Goal: Navigation & Orientation: Understand site structure

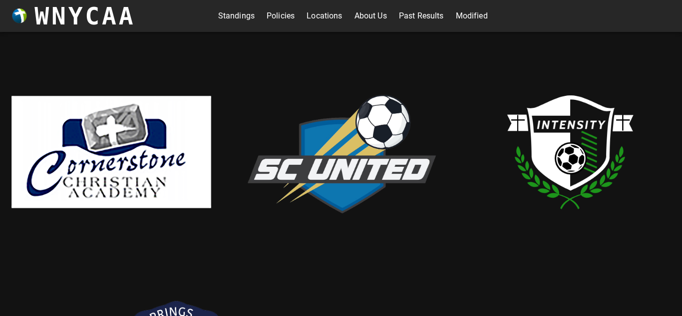
click at [241, 17] on link "Standings" at bounding box center [236, 16] width 36 height 16
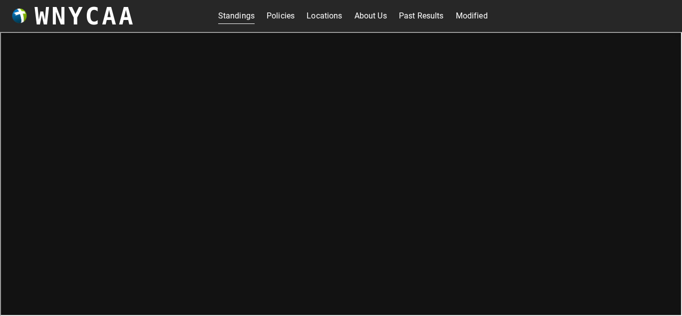
click at [373, 22] on link "About Us" at bounding box center [370, 16] width 32 height 16
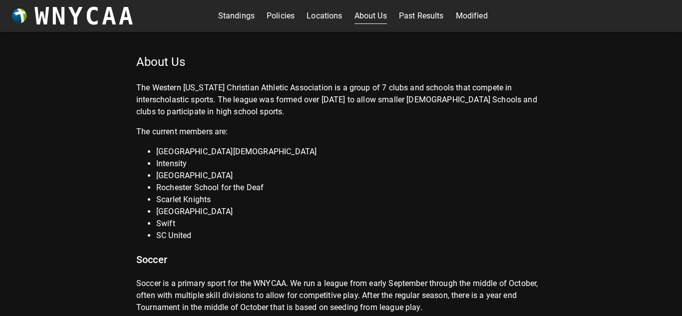
click at [331, 15] on link "Locations" at bounding box center [324, 16] width 35 height 16
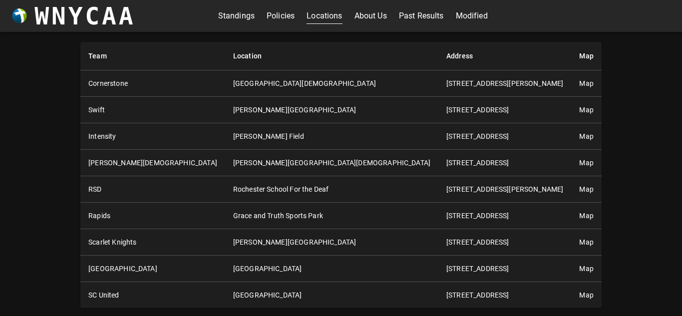
click at [276, 18] on link "Policies" at bounding box center [281, 16] width 28 height 16
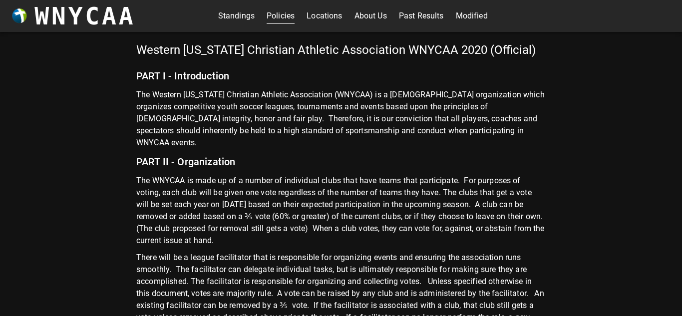
click at [245, 17] on link "Standings" at bounding box center [236, 16] width 36 height 16
